Goal: Find specific page/section: Find specific page/section

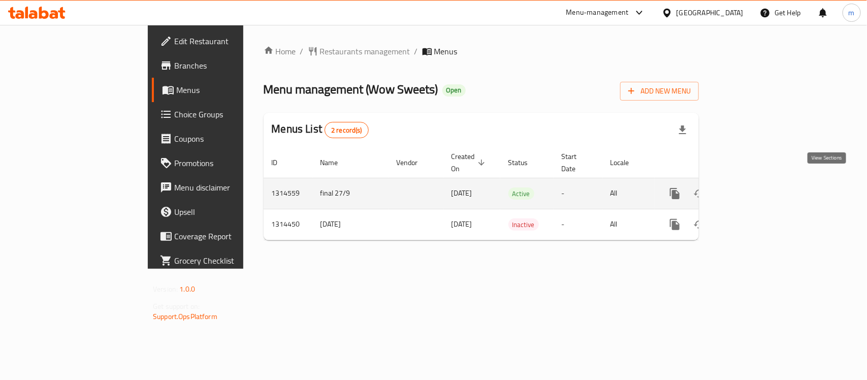
click at [754, 187] on icon "enhanced table" at bounding box center [748, 193] width 12 height 12
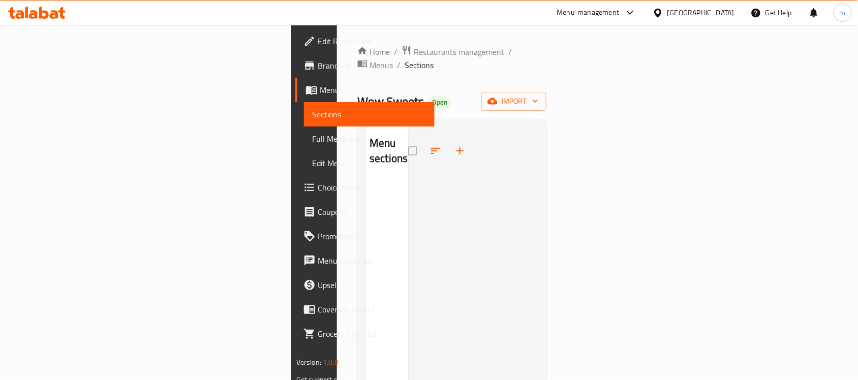
click at [318, 68] on span "Branches" at bounding box center [372, 65] width 109 height 12
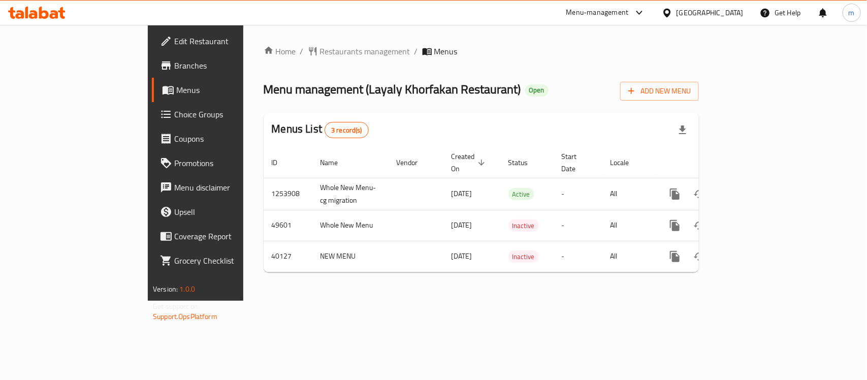
click at [577, 13] on div "Menu-management" at bounding box center [597, 13] width 62 height 12
click at [552, 111] on div "Restaurant-Management" at bounding box center [543, 112] width 80 height 11
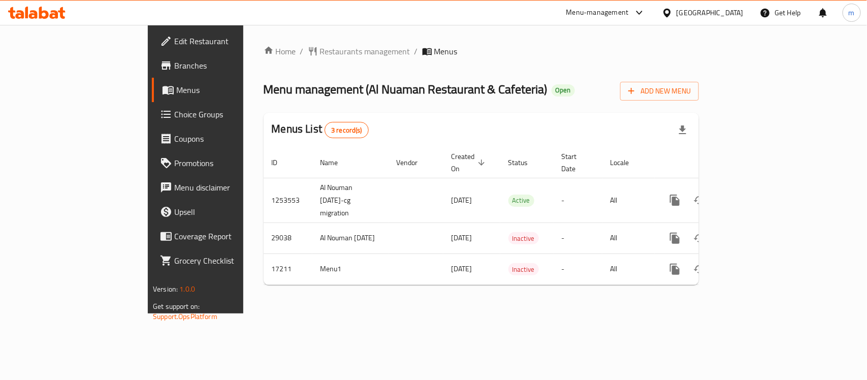
drag, startPoint x: 57, startPoint y: 68, endPoint x: 140, endPoint y: 53, distance: 83.5
click at [174, 68] on span "Branches" at bounding box center [229, 65] width 110 height 12
click at [615, 15] on div "Menu-management" at bounding box center [597, 13] width 62 height 12
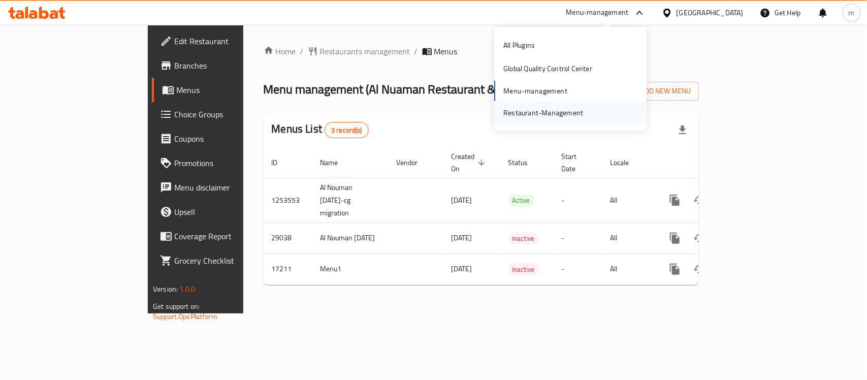
click at [534, 110] on div "Restaurant-Management" at bounding box center [543, 112] width 80 height 11
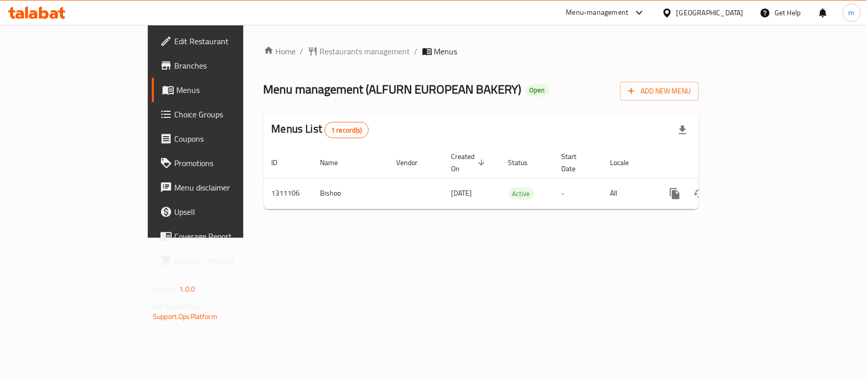
click at [675, 10] on div at bounding box center [669, 12] width 15 height 11
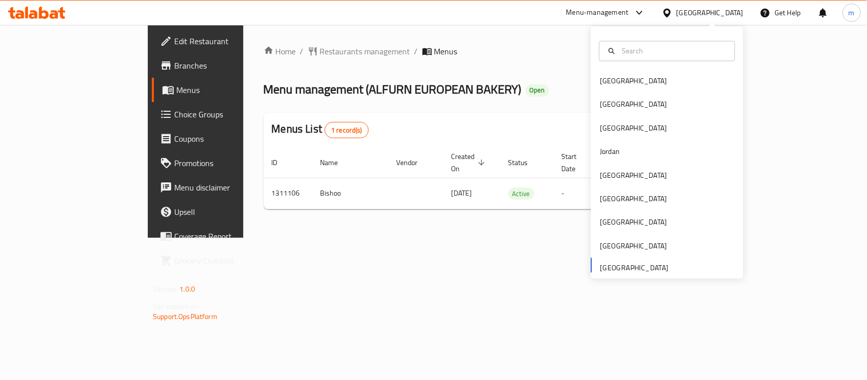
click at [606, 260] on div "[GEOGRAPHIC_DATA] [GEOGRAPHIC_DATA] [GEOGRAPHIC_DATA] [GEOGRAPHIC_DATA] [GEOGRA…" at bounding box center [667, 174] width 152 height 209
click at [597, 12] on div "Menu-management" at bounding box center [597, 13] width 62 height 12
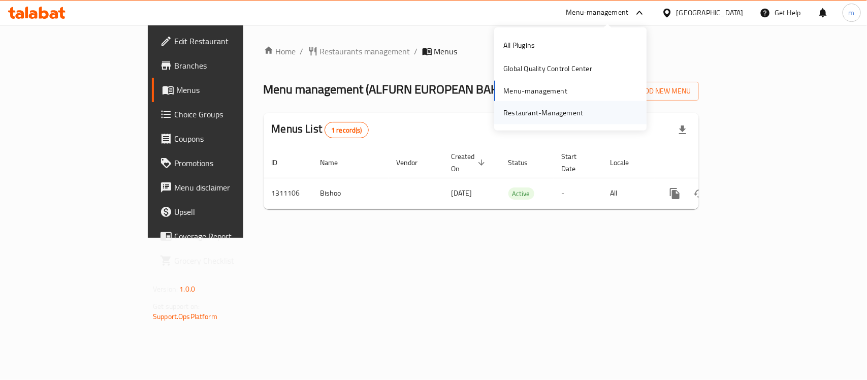
click at [562, 115] on div "Restaurant-Management" at bounding box center [543, 112] width 80 height 11
click at [673, 13] on icon at bounding box center [667, 13] width 11 height 11
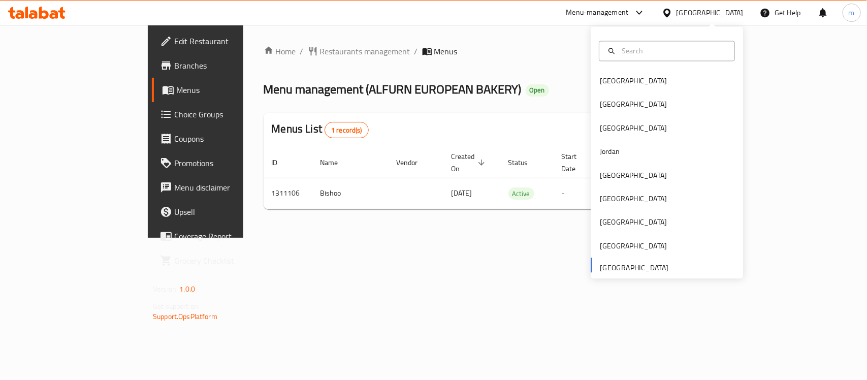
click at [615, 14] on div "Menu-management" at bounding box center [597, 13] width 62 height 12
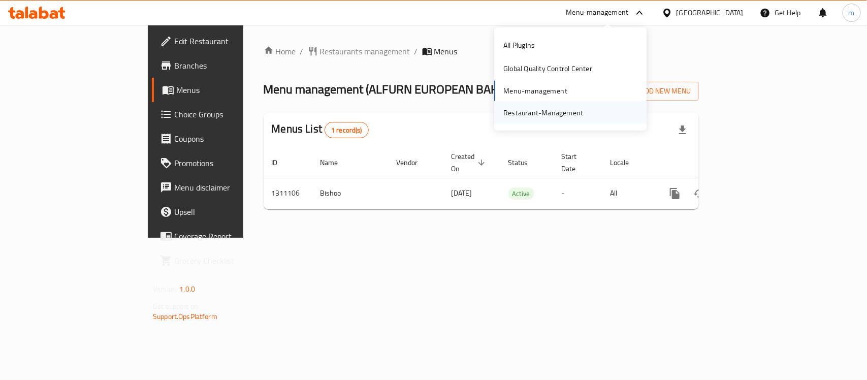
click at [556, 115] on div "Restaurant-Management" at bounding box center [543, 112] width 80 height 11
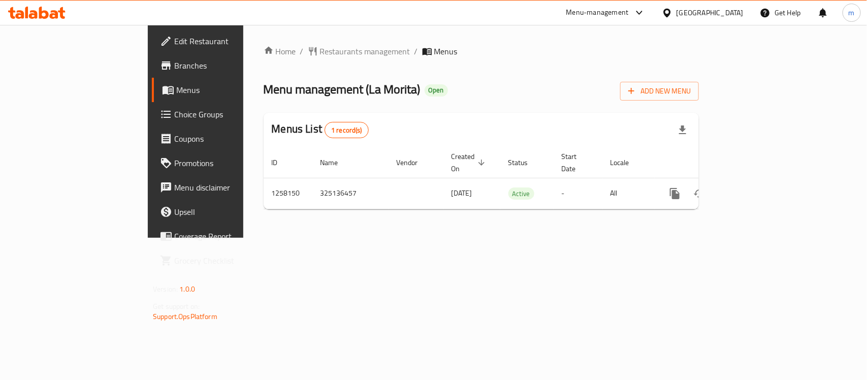
click at [610, 16] on div "Menu-management" at bounding box center [597, 13] width 62 height 12
click at [522, 107] on div "Restaurant-Management" at bounding box center [543, 112] width 80 height 11
click at [174, 40] on span "Edit Restaurant" at bounding box center [229, 41] width 110 height 12
